Goal: Submit feedback/report problem

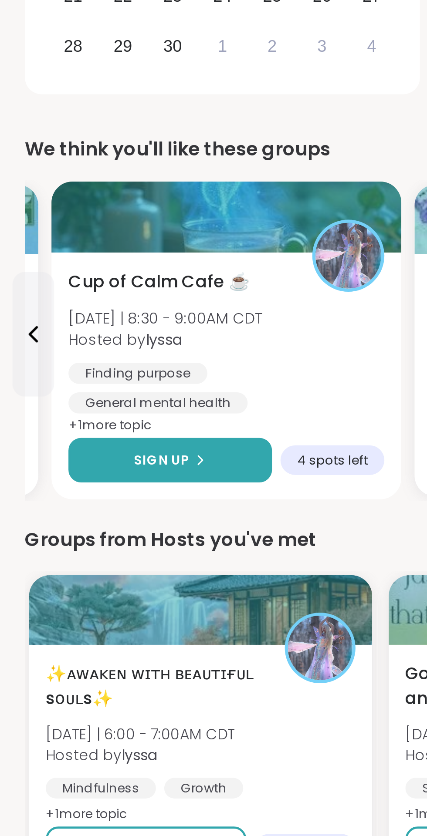
click at [83, 463] on icon at bounding box center [83, 462] width 5 height 5
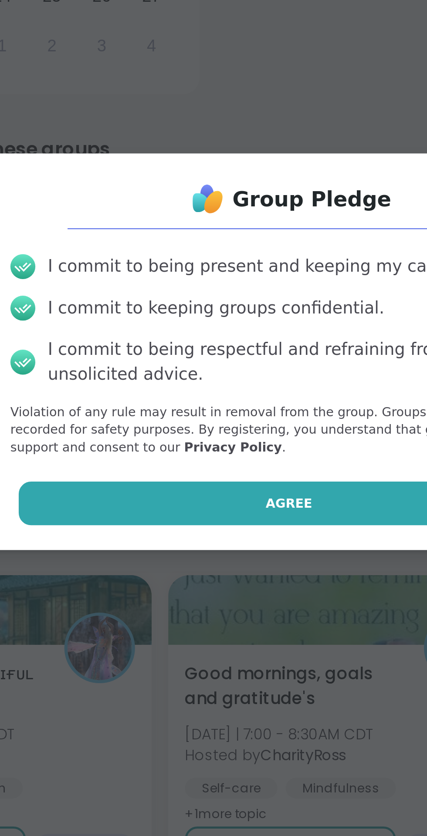
click at [221, 481] on span "Agree" at bounding box center [214, 481] width 20 height 8
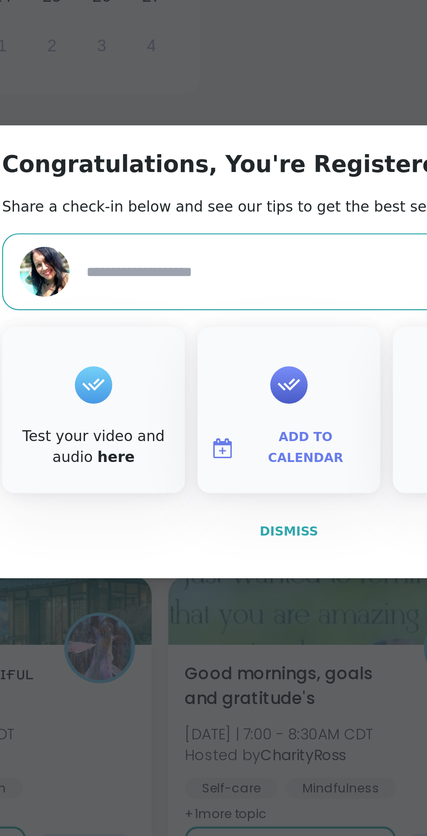
click at [215, 496] on span "Dismiss" at bounding box center [213, 493] width 24 height 6
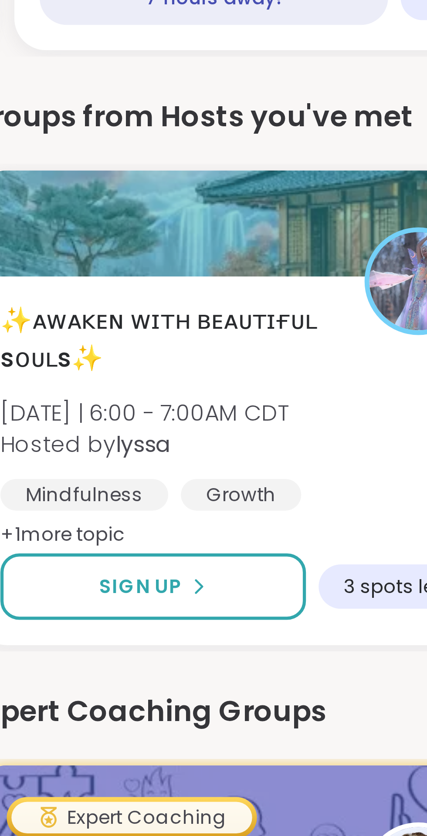
scroll to position [17, 0]
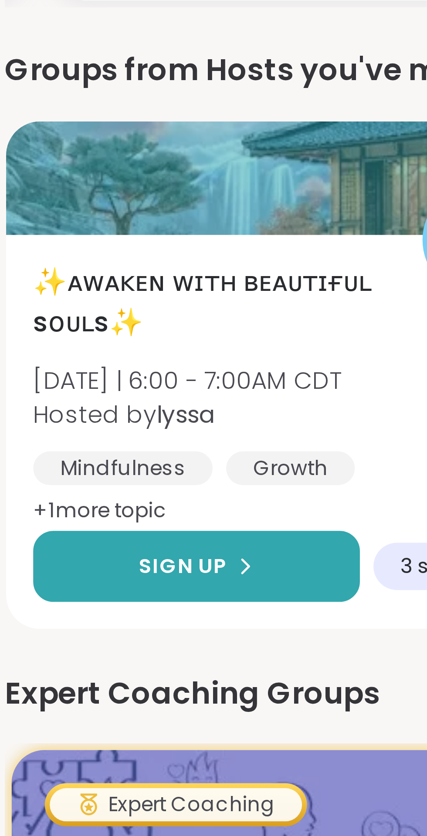
click at [73, 626] on icon at bounding box center [73, 626] width 5 height 5
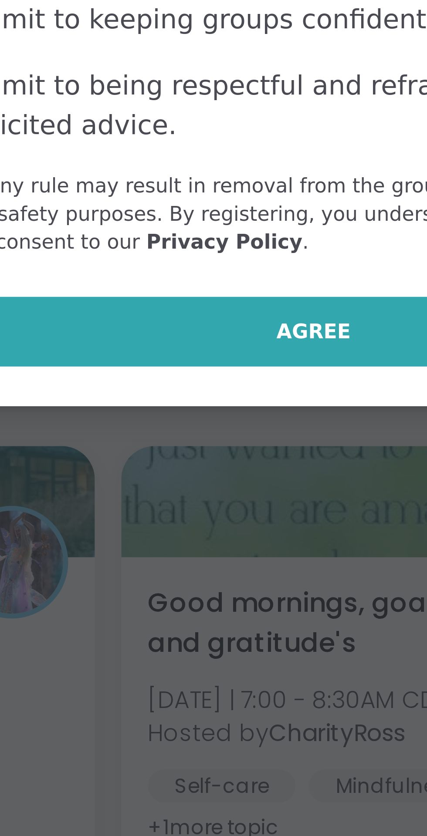
click at [218, 485] on span "Agree" at bounding box center [214, 481] width 20 height 8
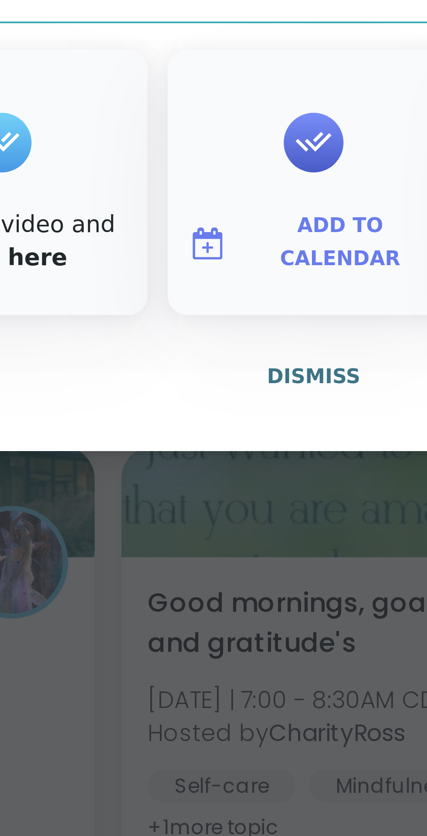
type textarea "*"
click at [216, 496] on span "Dismiss" at bounding box center [213, 493] width 24 height 6
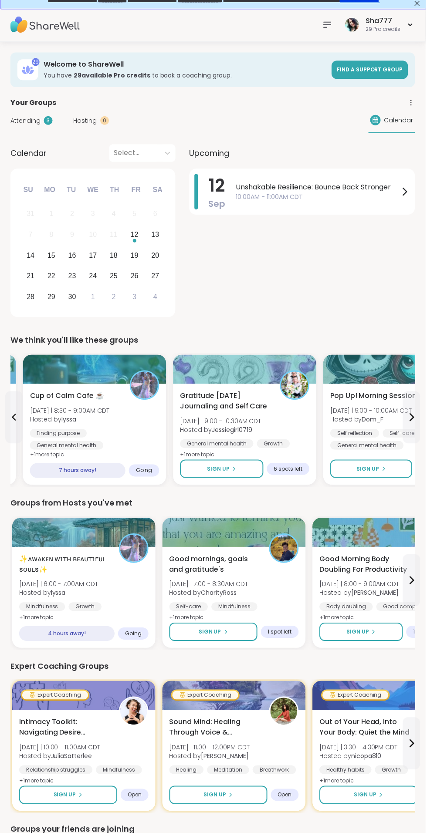
scroll to position [0, 0]
